Goal: Task Accomplishment & Management: Use online tool/utility

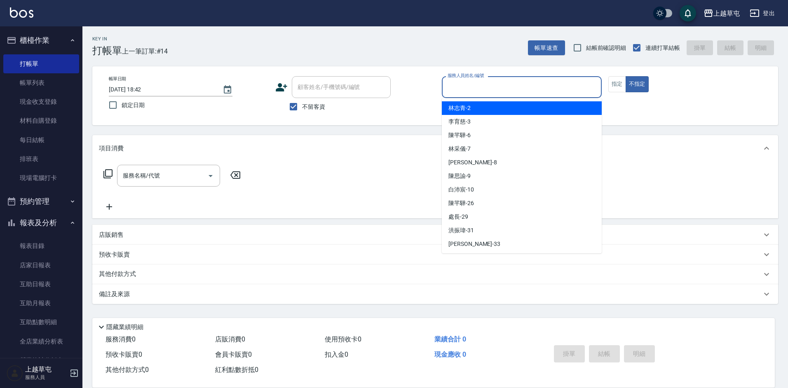
click at [484, 90] on input "服務人員姓名/編號" at bounding box center [521, 87] width 152 height 14
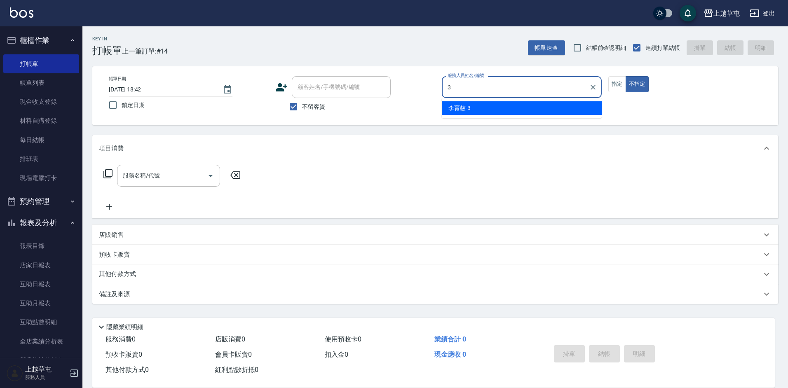
type input "[PERSON_NAME]-3"
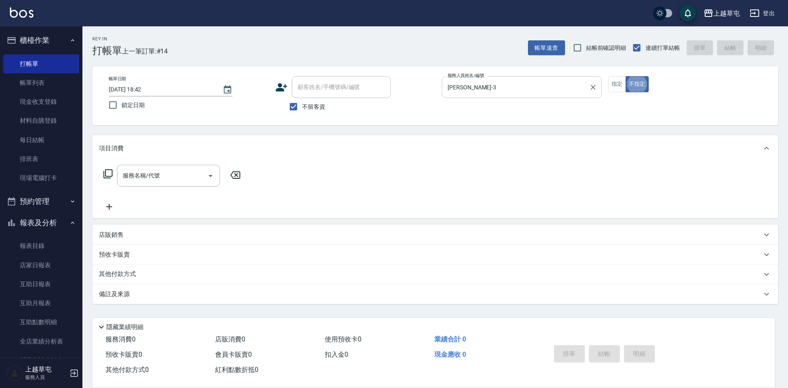
type button "false"
click at [617, 83] on button "指定" at bounding box center [617, 84] width 18 height 16
click at [168, 174] on input "服務名稱/代號" at bounding box center [162, 176] width 83 height 14
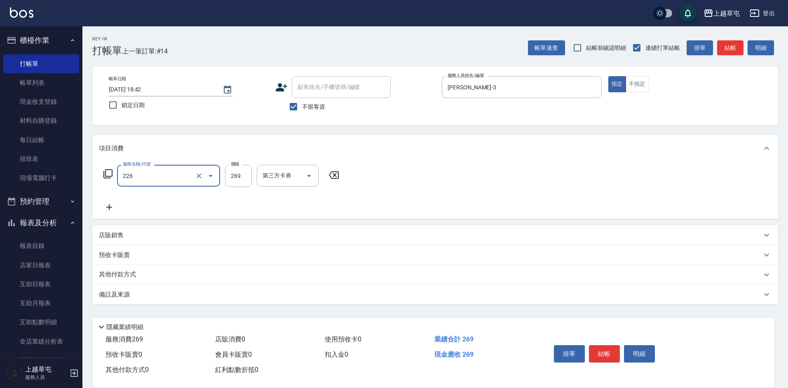
type input "洗剪269(226)"
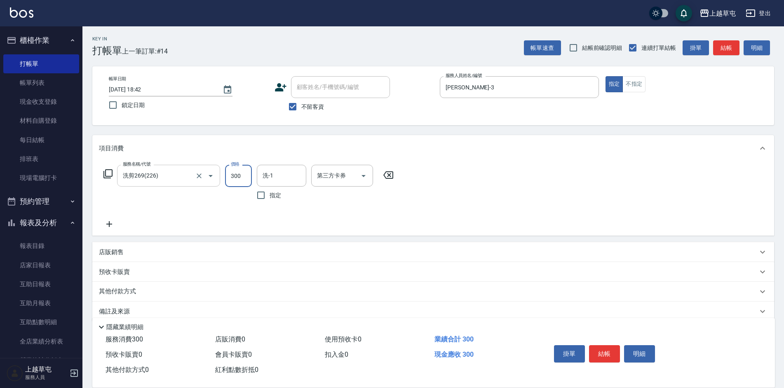
type input "300"
type input "[PERSON_NAME]-35"
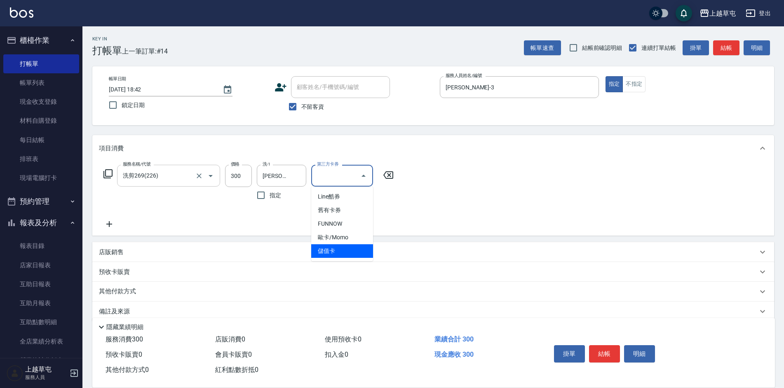
type input "儲值卡"
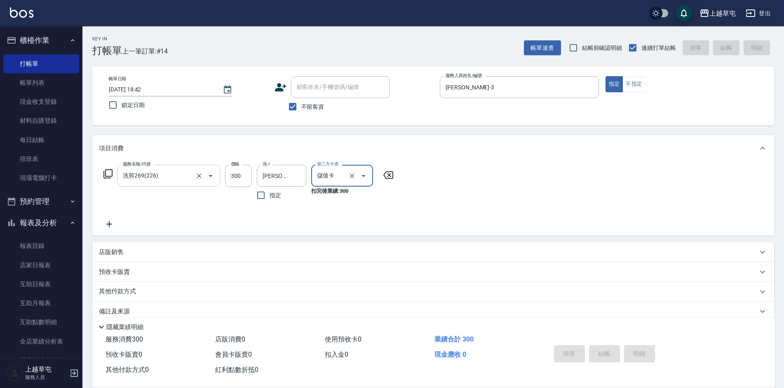
type input "[DATE] 19:48"
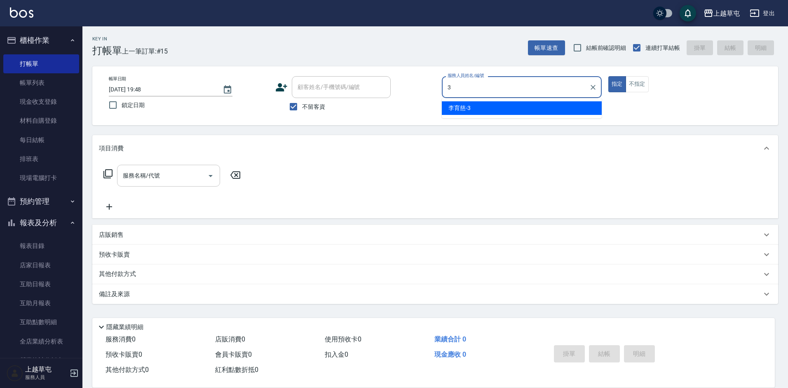
type input "[PERSON_NAME]-3"
type button "true"
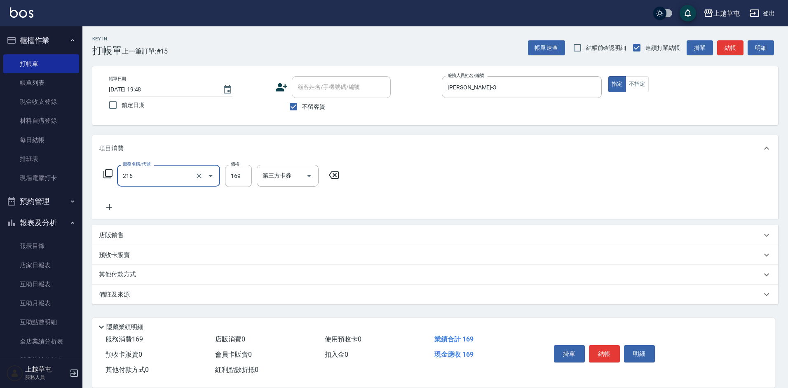
type input "剪髮169(216)"
type input "250"
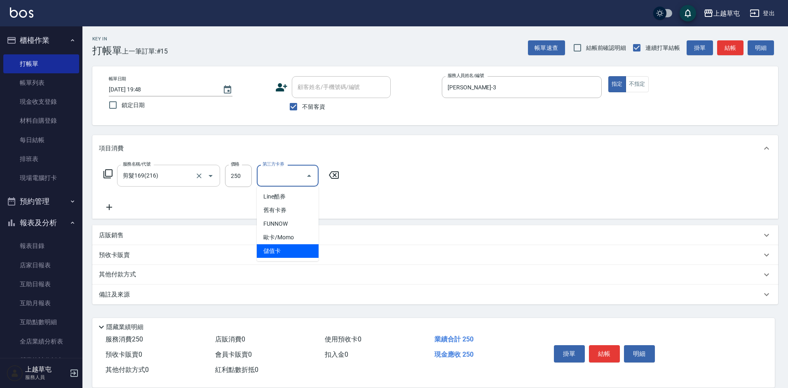
type input "儲值卡"
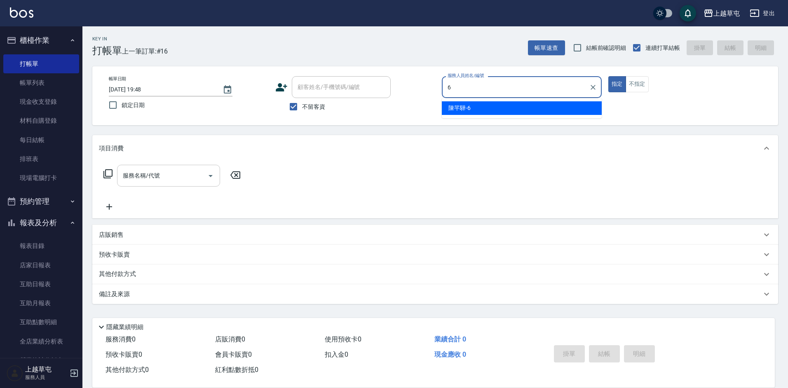
type input "[PERSON_NAME]-6"
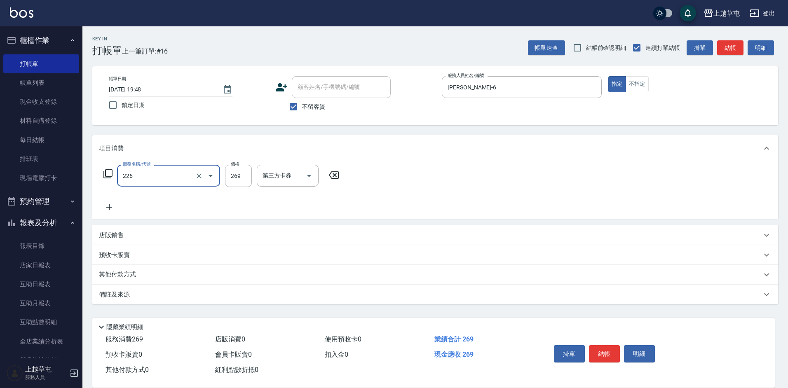
type input "洗剪269(226)"
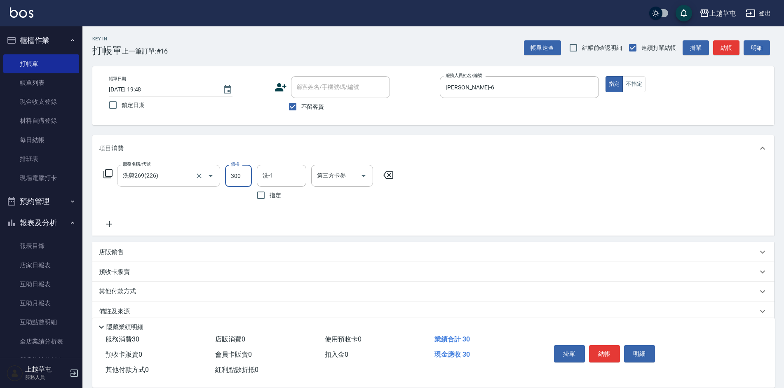
type input "300"
type input "[PERSON_NAME]-35"
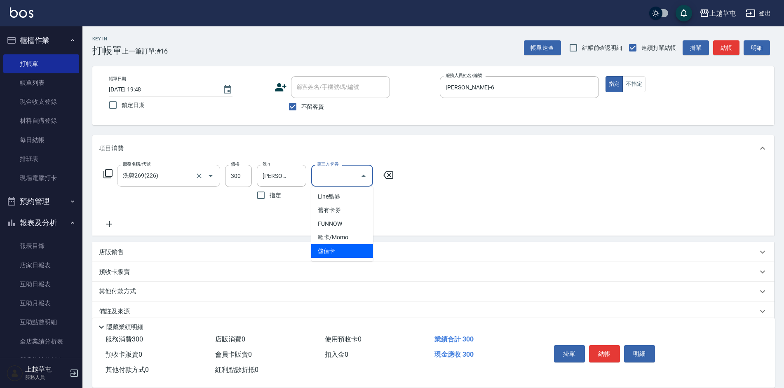
type input "儲值卡"
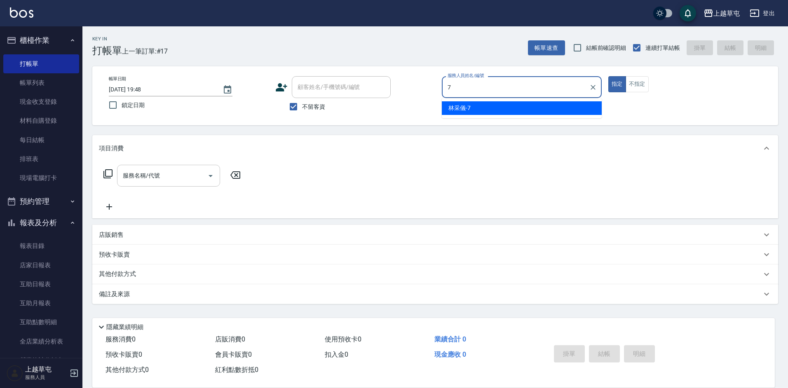
type input "[PERSON_NAME]-7"
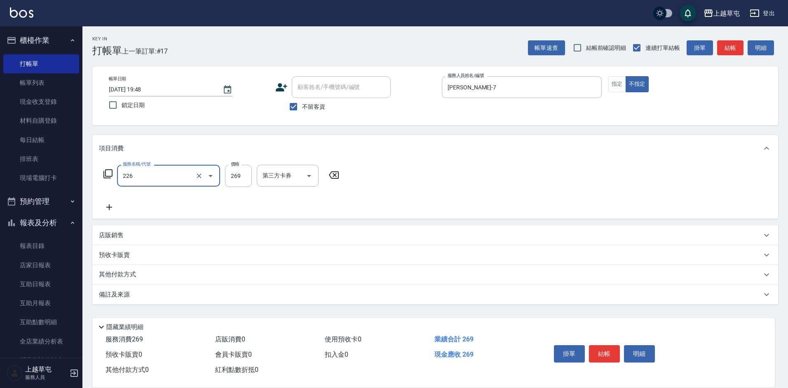
type input "洗剪269(226)"
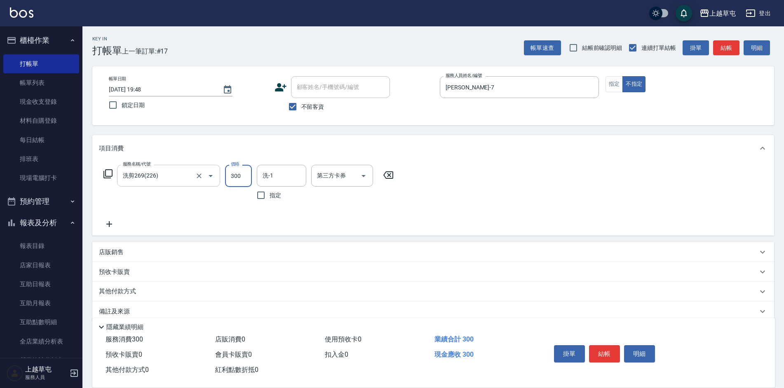
type input "300"
type input "[PERSON_NAME]-7"
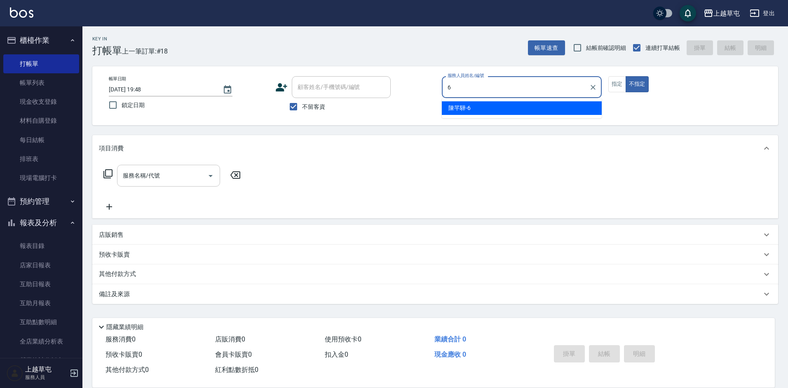
type input "[PERSON_NAME]-6"
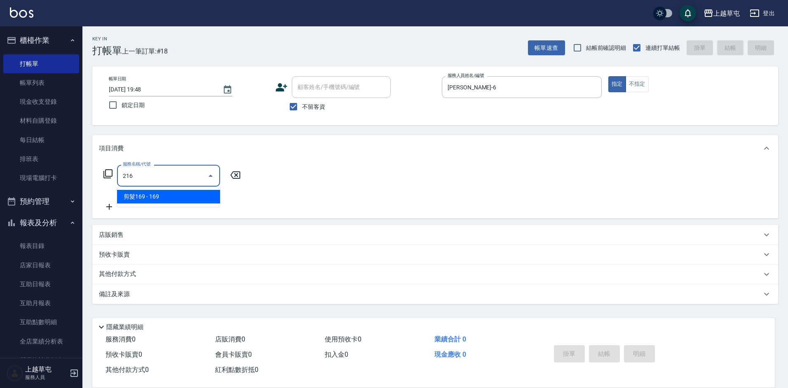
type input "剪髮169(216)"
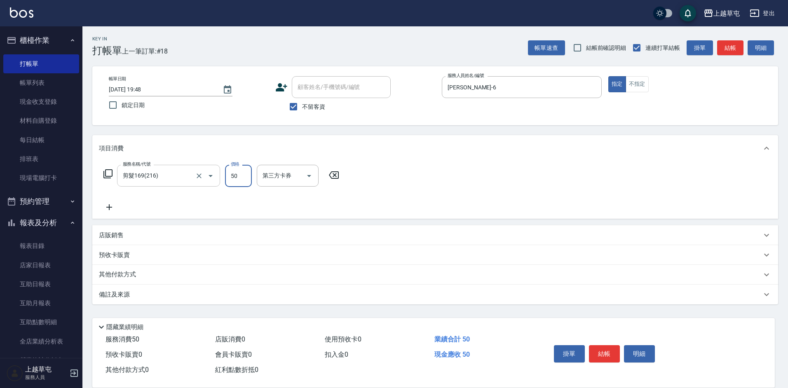
type input "50"
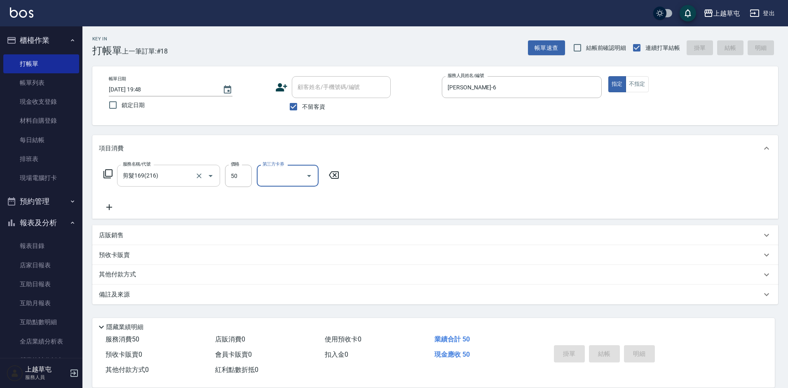
type input "[DATE] 19:49"
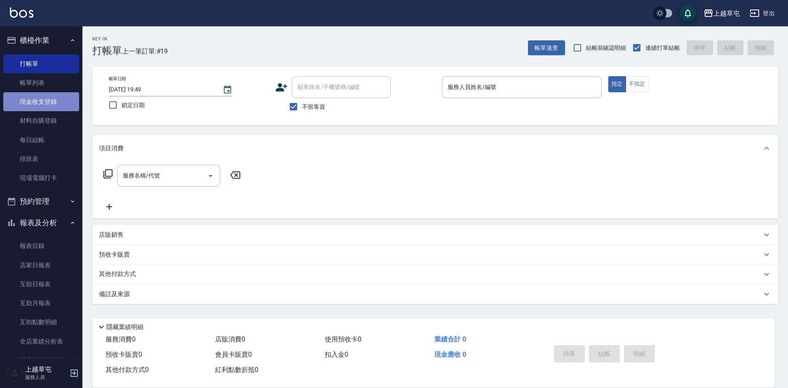
click at [45, 101] on link "現金收支登錄" at bounding box center [41, 101] width 76 height 19
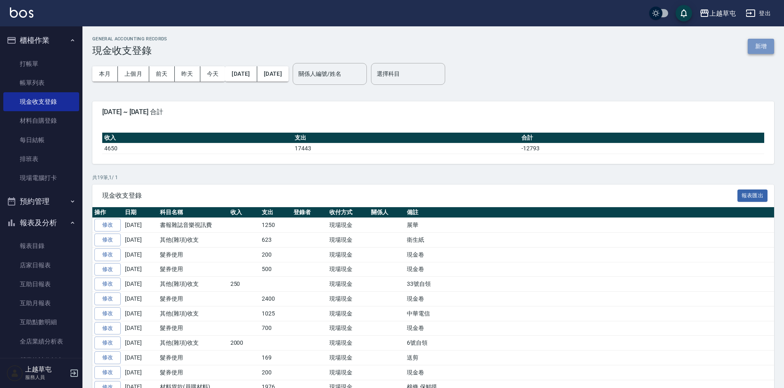
click at [753, 47] on button "新增" at bounding box center [760, 46] width 26 height 15
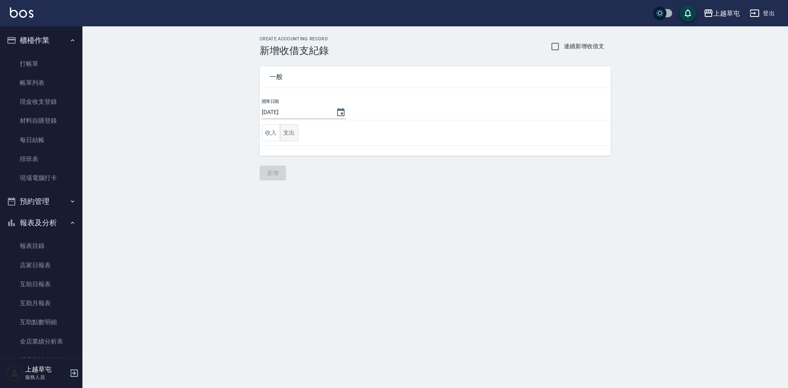
click at [296, 132] on button "支出" at bounding box center [289, 132] width 19 height 17
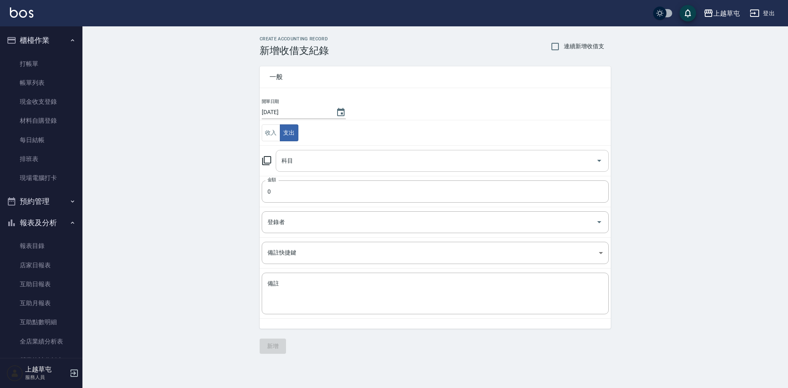
click at [312, 166] on input "科目" at bounding box center [435, 161] width 313 height 14
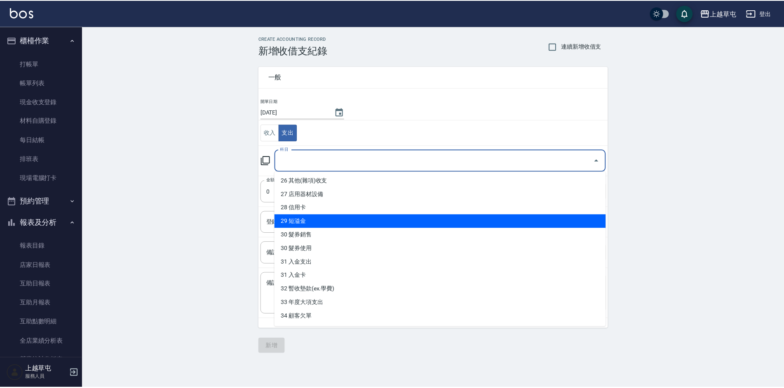
scroll to position [371, 0]
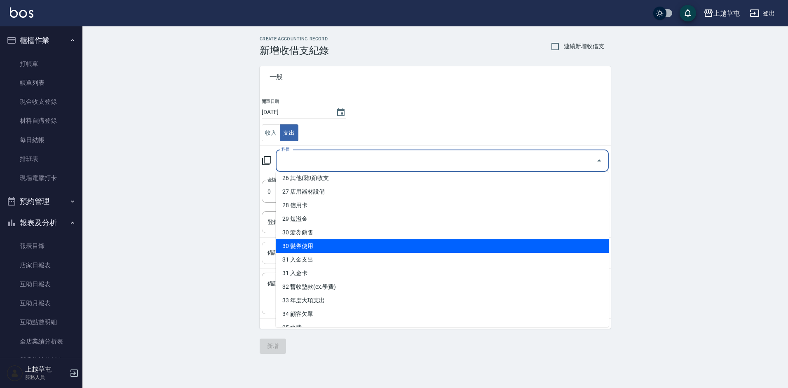
click at [311, 243] on li "30 髮券使用" at bounding box center [442, 246] width 333 height 14
type input "30 髮券使用"
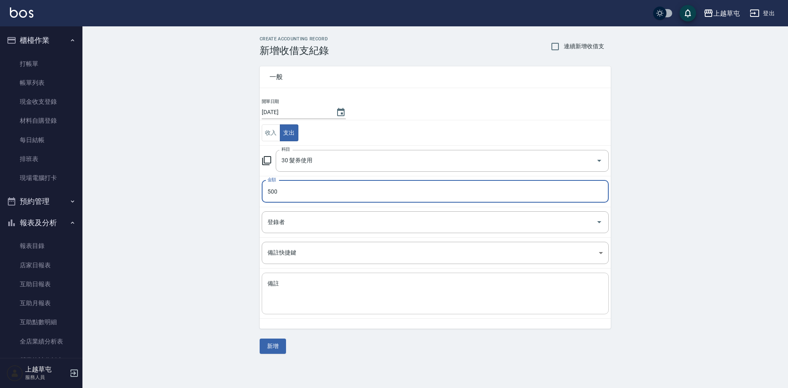
type input "500"
click at [329, 295] on textarea "備註" at bounding box center [434, 294] width 335 height 28
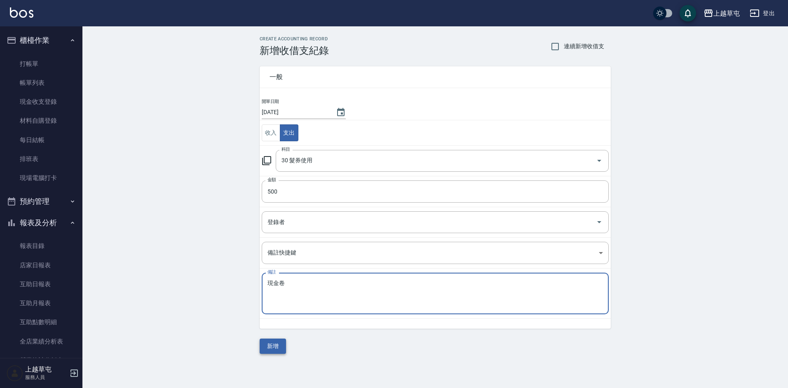
type textarea "現金卷"
click at [277, 345] on button "新增" at bounding box center [273, 346] width 26 height 15
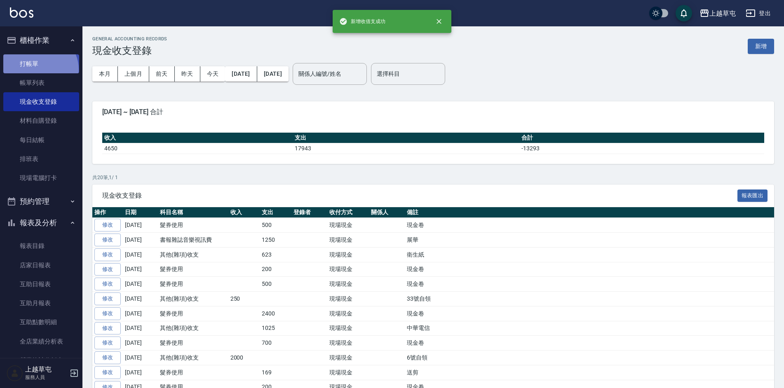
click at [39, 69] on link "打帳單" at bounding box center [41, 63] width 76 height 19
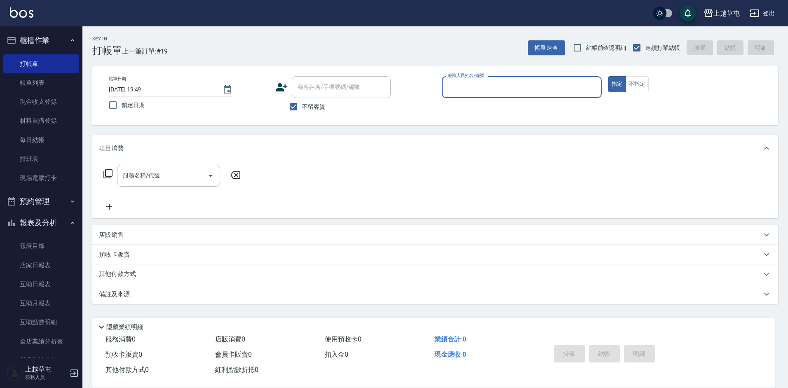
click at [485, 87] on input "服務人員姓名/編號" at bounding box center [521, 87] width 152 height 14
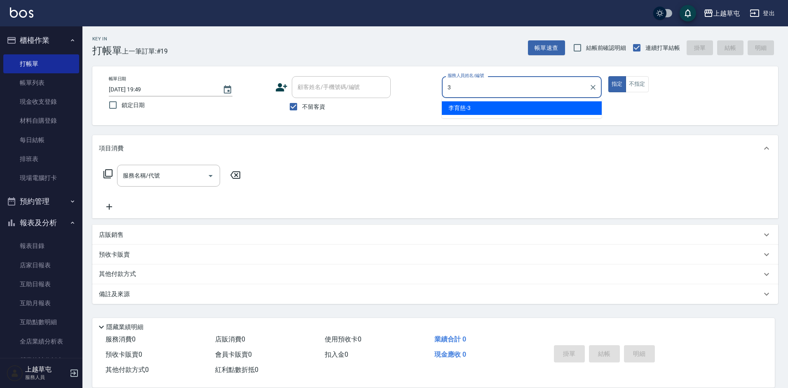
type input "[PERSON_NAME]-3"
type button "true"
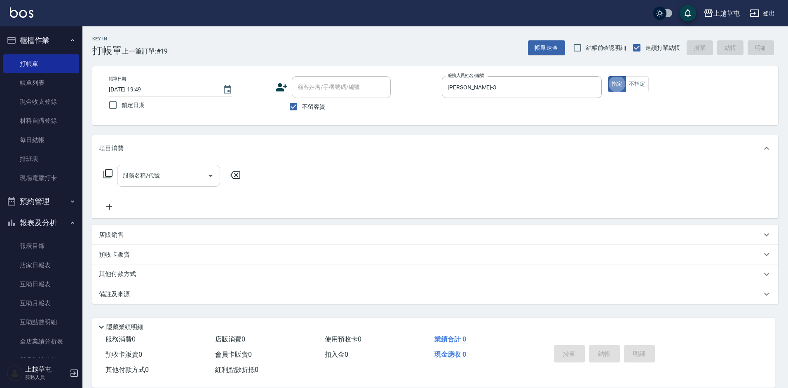
click at [177, 181] on input "服務名稱/代號" at bounding box center [162, 176] width 83 height 14
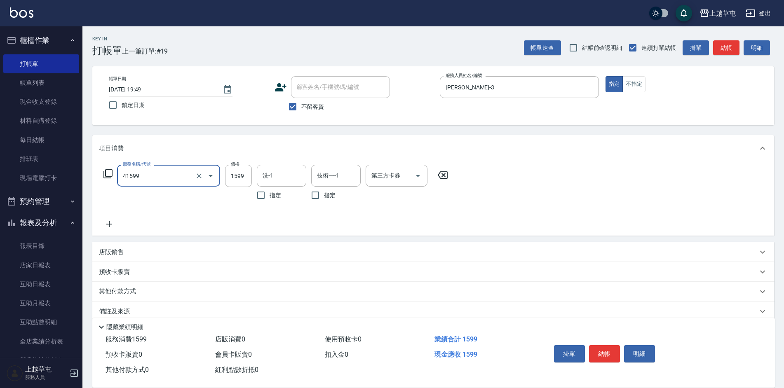
type input "[PERSON_NAME]1599(41599)"
type input "2299"
type input "[PERSON_NAME]-35"
type input "5"
click at [316, 169] on input "技術一-1" at bounding box center [336, 176] width 42 height 14
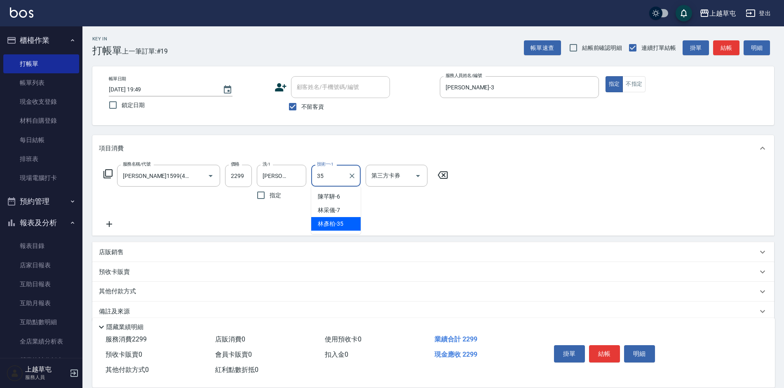
type input "[PERSON_NAME]-35"
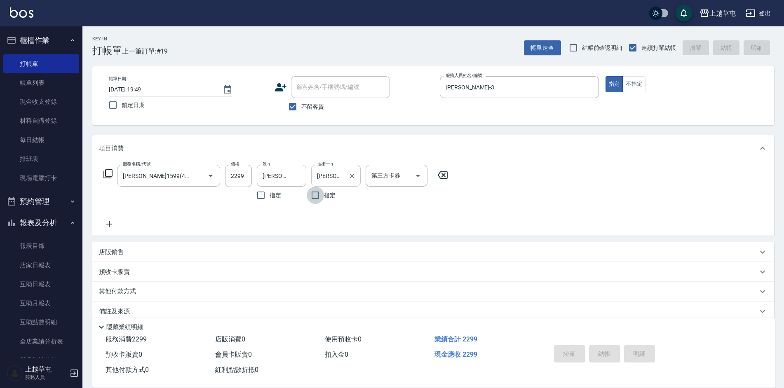
type input "[DATE] 19:50"
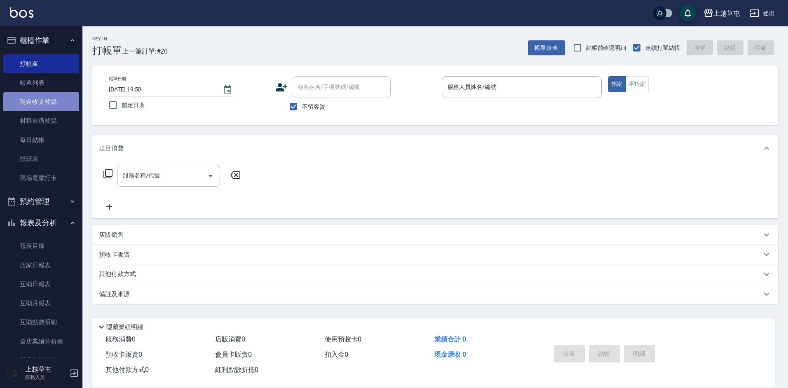
click at [51, 102] on link "現金收支登錄" at bounding box center [41, 101] width 76 height 19
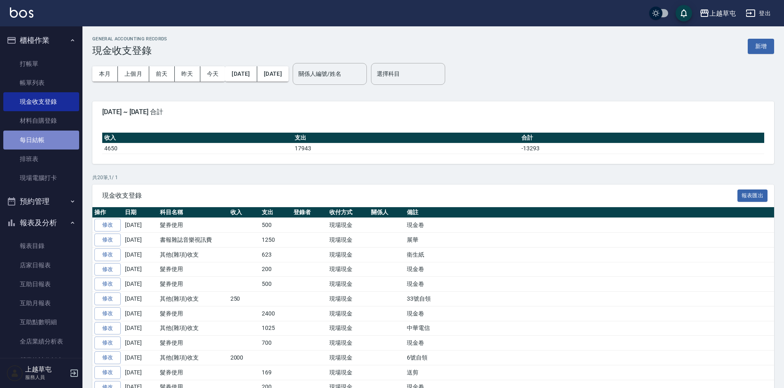
click at [43, 140] on link "每日結帳" at bounding box center [41, 140] width 76 height 19
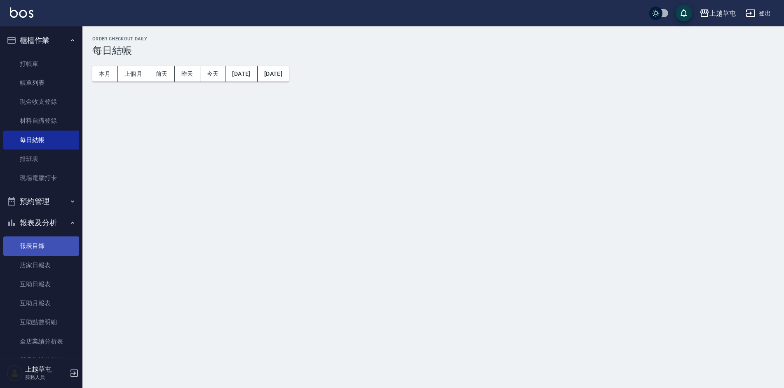
click at [33, 248] on link "報表目錄" at bounding box center [41, 245] width 76 height 19
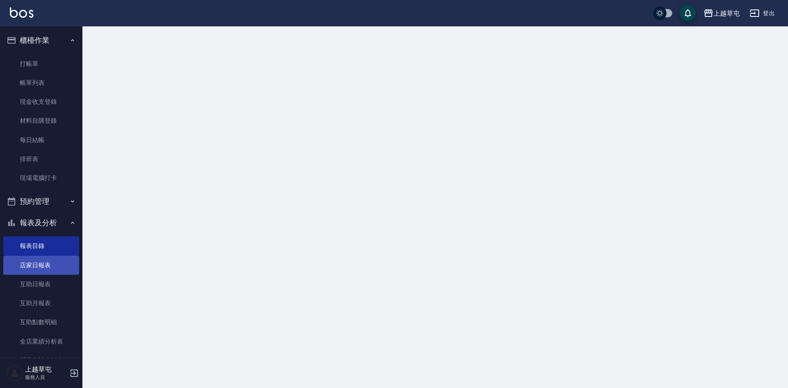
click at [33, 262] on link "店家日報表" at bounding box center [41, 265] width 76 height 19
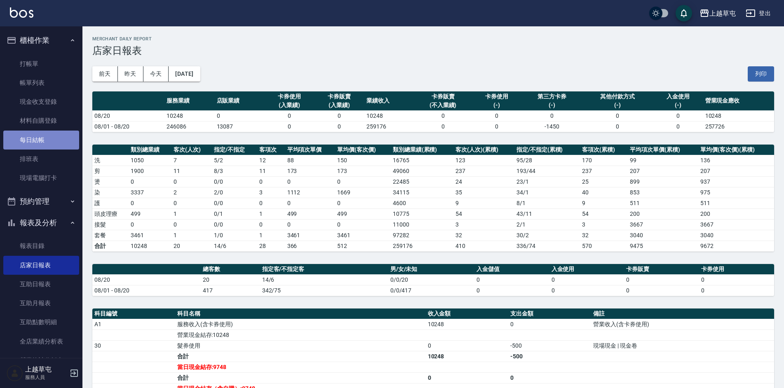
click at [57, 143] on link "每日結帳" at bounding box center [41, 140] width 76 height 19
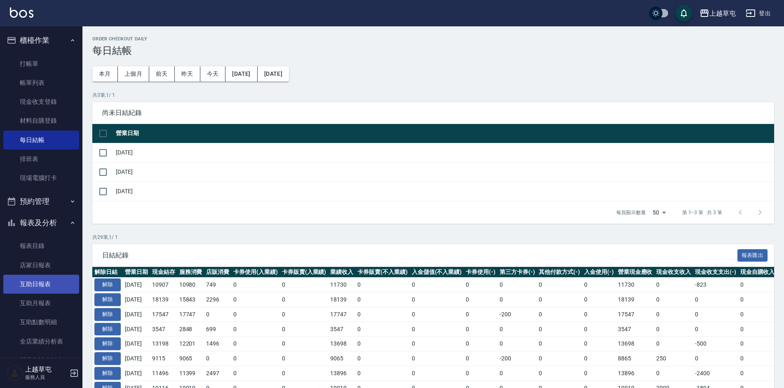
click at [47, 281] on link "互助日報表" at bounding box center [41, 284] width 76 height 19
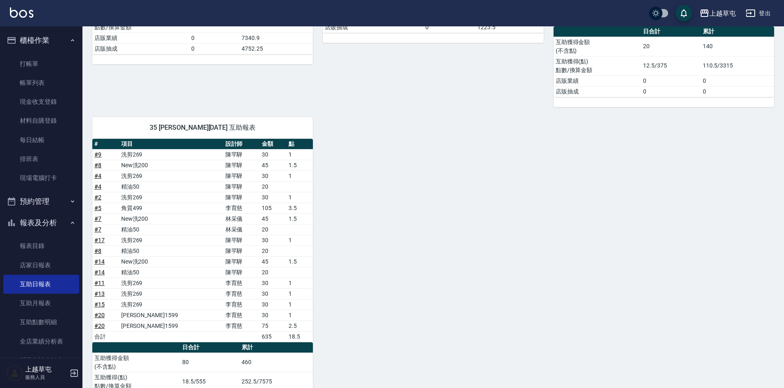
scroll to position [258, 0]
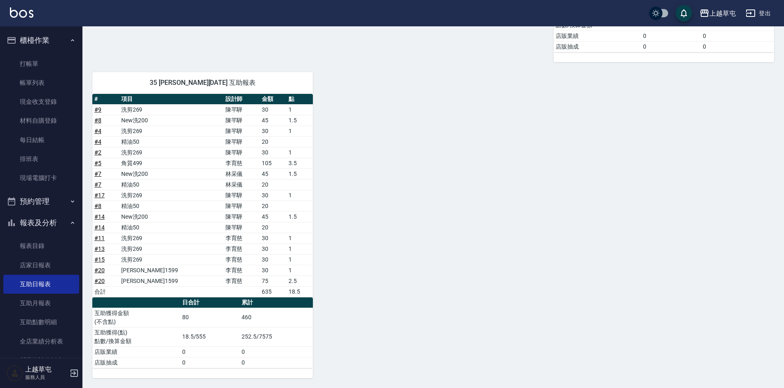
click at [96, 282] on link "# 20" at bounding box center [99, 281] width 10 height 7
click at [56, 302] on link "互助月報表" at bounding box center [41, 303] width 76 height 19
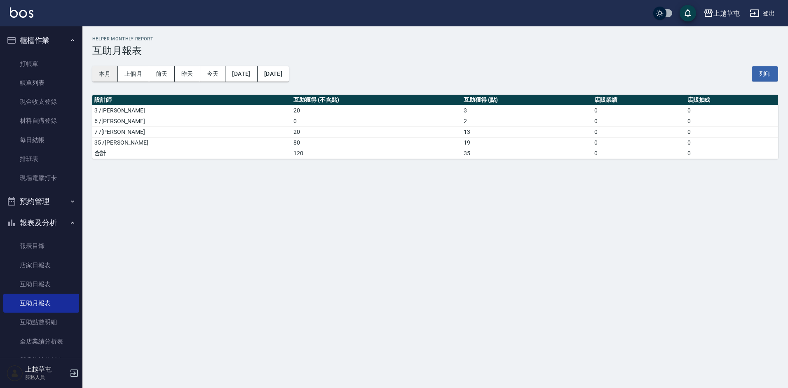
click at [112, 73] on button "本月" at bounding box center [105, 73] width 26 height 15
